Goal: Register for event/course

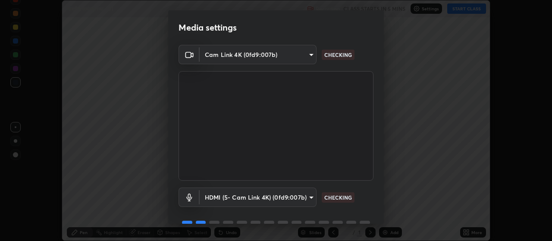
scroll to position [42, 0]
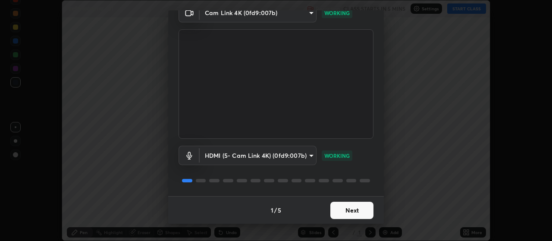
click at [350, 215] on button "Next" at bounding box center [351, 210] width 43 height 17
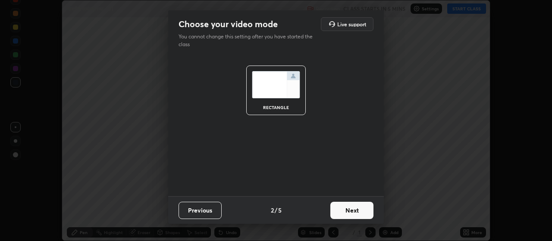
scroll to position [0, 0]
click at [356, 209] on button "Next" at bounding box center [351, 210] width 43 height 17
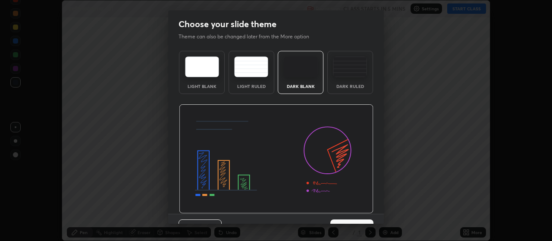
scroll to position [18, 0]
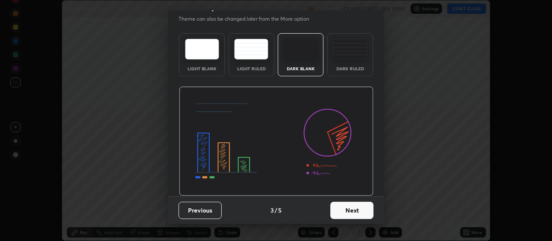
click at [359, 207] on button "Next" at bounding box center [351, 210] width 43 height 17
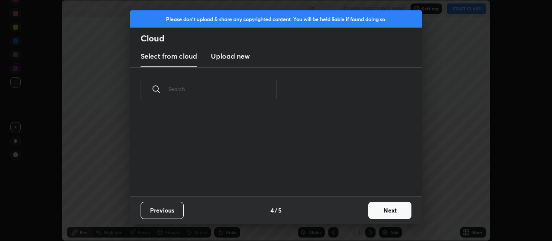
scroll to position [85, 277]
click at [386, 211] on button "Next" at bounding box center [389, 210] width 43 height 17
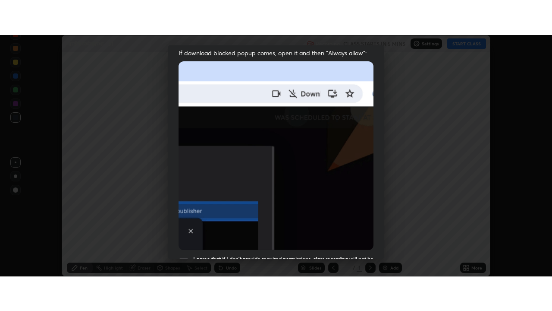
scroll to position [218, 0]
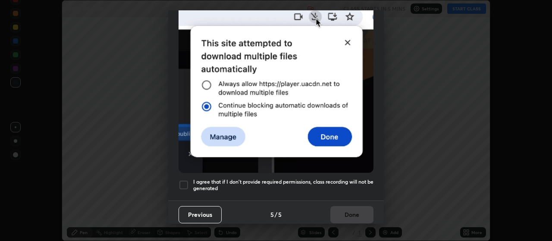
click at [187, 180] on div at bounding box center [184, 185] width 10 height 10
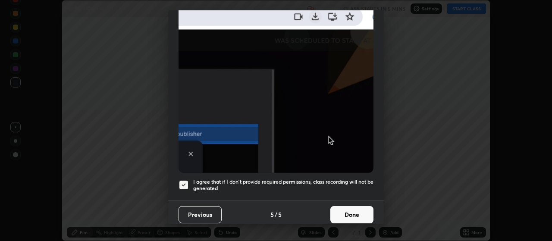
click at [349, 208] on button "Done" at bounding box center [351, 214] width 43 height 17
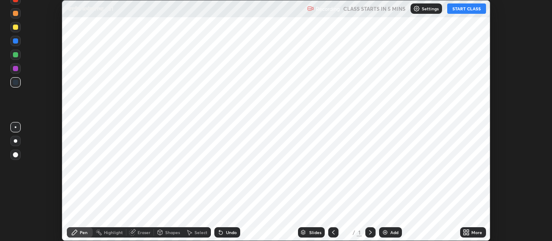
click at [384, 229] on div "Add" at bounding box center [390, 232] width 23 height 10
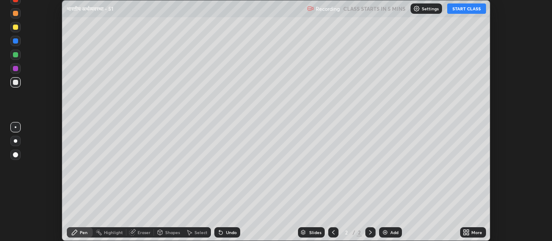
click at [465, 234] on icon at bounding box center [465, 234] width 2 height 2
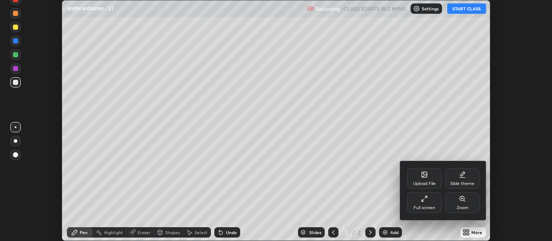
click at [421, 201] on div "Full screen" at bounding box center [424, 202] width 35 height 21
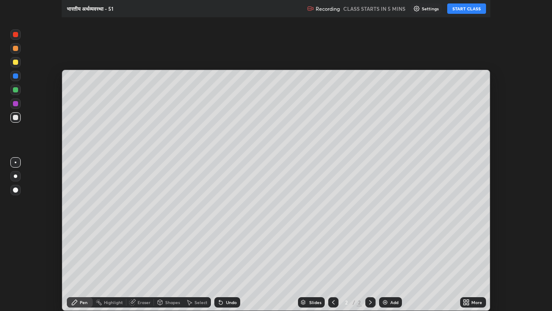
scroll to position [311, 552]
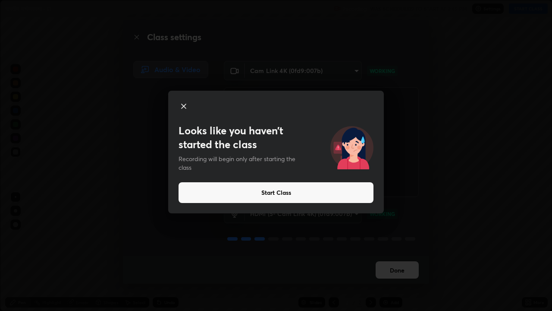
click at [268, 192] on button "Start Class" at bounding box center [276, 192] width 195 height 21
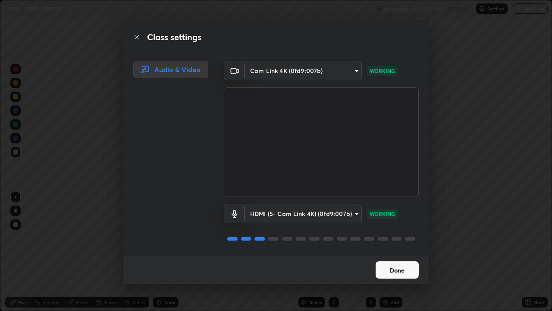
click at [389, 241] on button "Done" at bounding box center [397, 269] width 43 height 17
